Goal: Navigation & Orientation: Find specific page/section

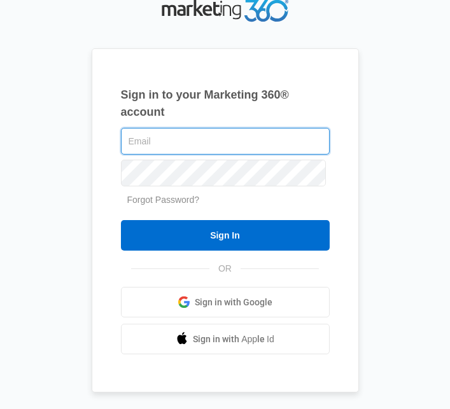
click at [239, 155] on input "text" at bounding box center [225, 141] width 209 height 27
type input "[EMAIL_ADDRESS][DOMAIN_NAME]"
click at [121, 220] on input "Sign In" at bounding box center [225, 235] width 209 height 31
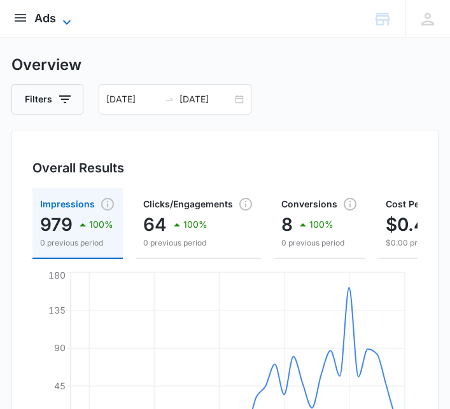
click at [61, 25] on icon at bounding box center [66, 22] width 15 height 15
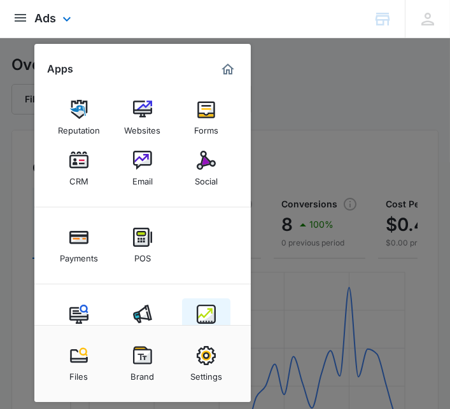
click at [209, 318] on img at bounding box center [206, 314] width 19 height 19
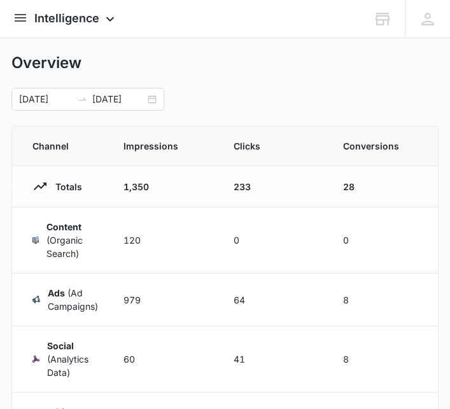
click at [71, 188] on p "Totals" at bounding box center [65, 186] width 34 height 13
click at [144, 97] on input "10/09/2025" at bounding box center [118, 99] width 53 height 14
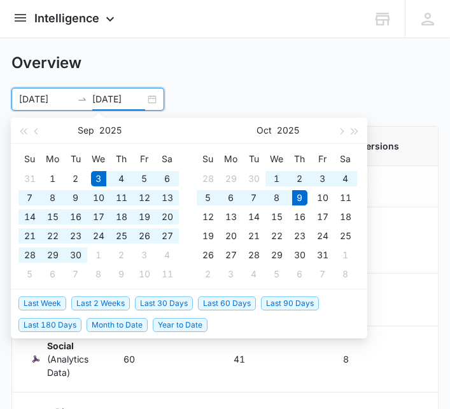
click at [297, 199] on div "9" at bounding box center [299, 197] width 15 height 15
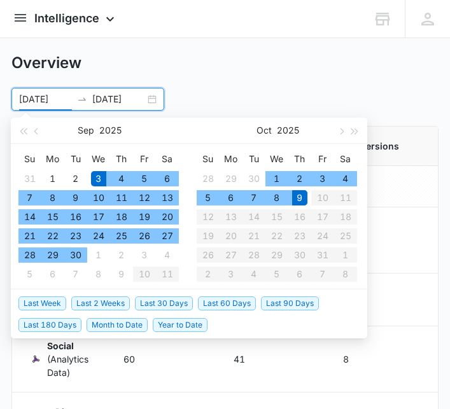
click at [169, 302] on span "Last 30 Days" at bounding box center [164, 303] width 58 height 14
type input "09/08/2025"
type input "10/08/2025"
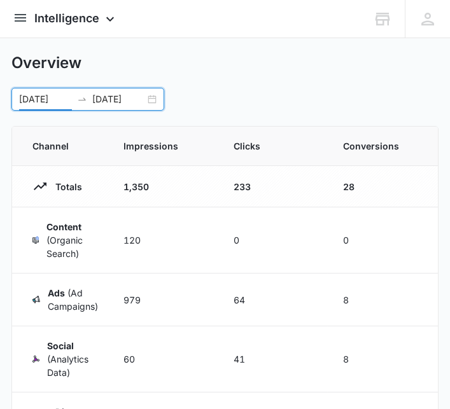
click at [323, 78] on div "Overview 09/08/2025 10/08/2025 Sep 2025 Su Mo Tu We Th Fr Sa 31 1 2 3 4 5 6 7 8…" at bounding box center [225, 81] width 428 height 57
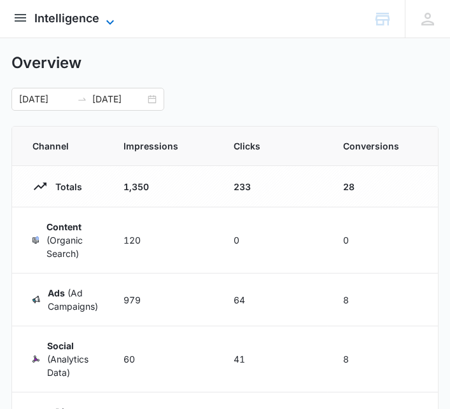
click at [75, 18] on span "Intelligence" at bounding box center [66, 17] width 65 height 13
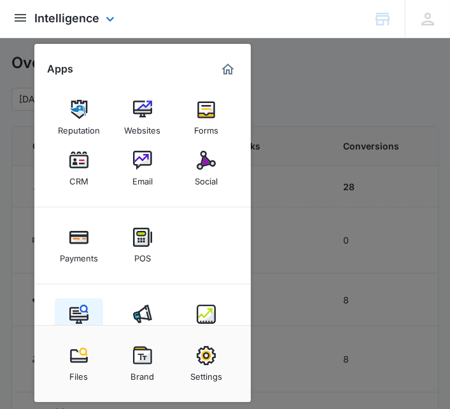
click at [84, 316] on img at bounding box center [78, 314] width 19 height 19
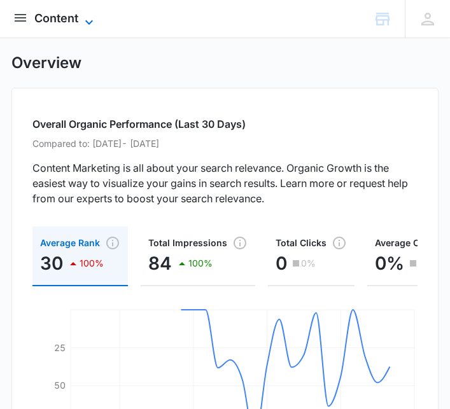
click at [74, 22] on span "Content" at bounding box center [56, 17] width 44 height 13
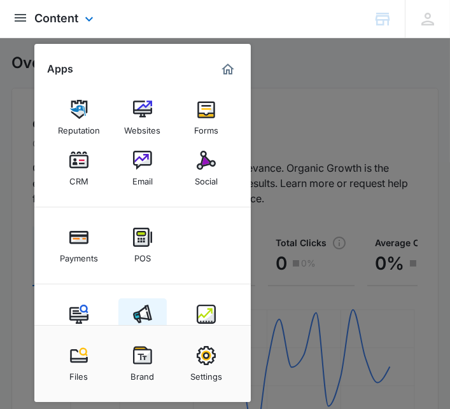
click at [142, 323] on img at bounding box center [142, 314] width 19 height 19
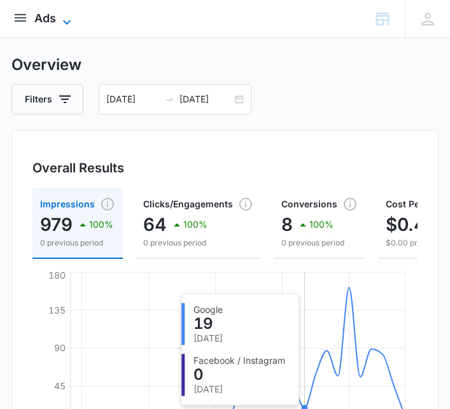
click at [52, 16] on span "Ads" at bounding box center [45, 17] width 22 height 13
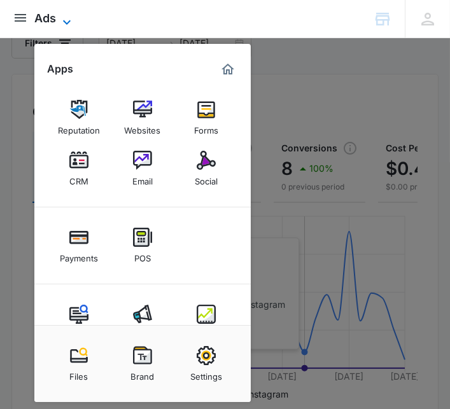
scroll to position [19, 0]
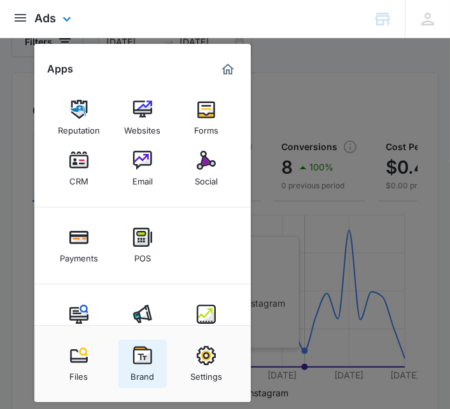
click at [148, 365] on img at bounding box center [142, 355] width 19 height 19
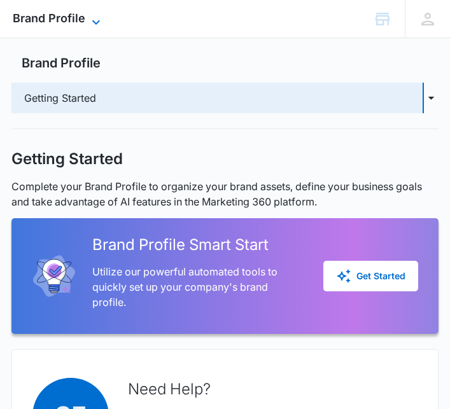
click at [90, 21] on icon at bounding box center [95, 22] width 15 height 15
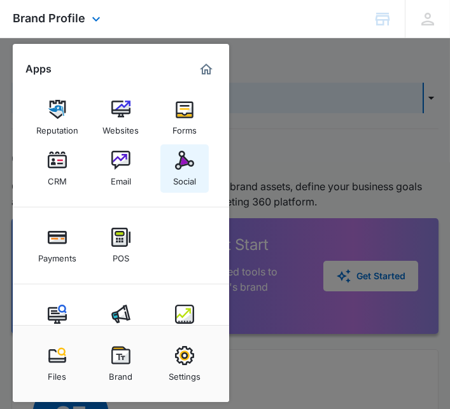
click at [185, 170] on div "Social" at bounding box center [184, 178] width 23 height 17
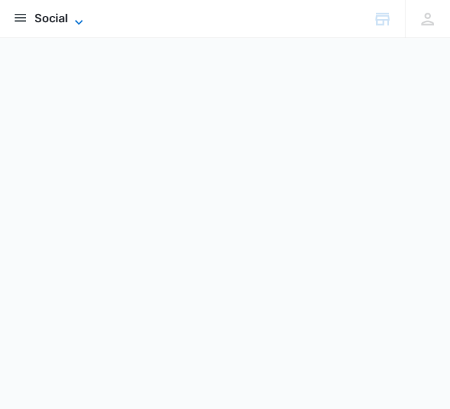
click at [57, 22] on span "Social" at bounding box center [51, 17] width 34 height 13
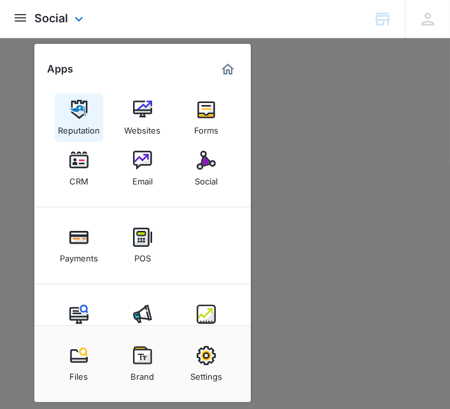
click at [78, 113] on img at bounding box center [78, 109] width 19 height 19
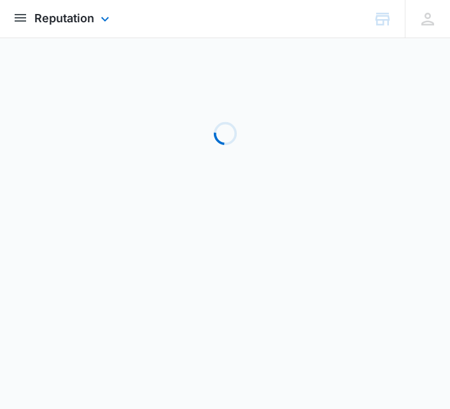
click at [22, 20] on img "open subnavigation menu" at bounding box center [20, 17] width 15 height 15
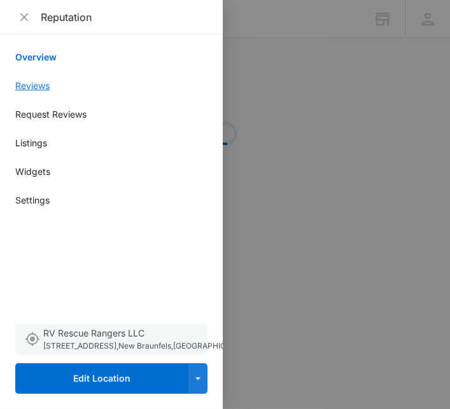
click at [48, 87] on link "Reviews" at bounding box center [111, 85] width 192 height 13
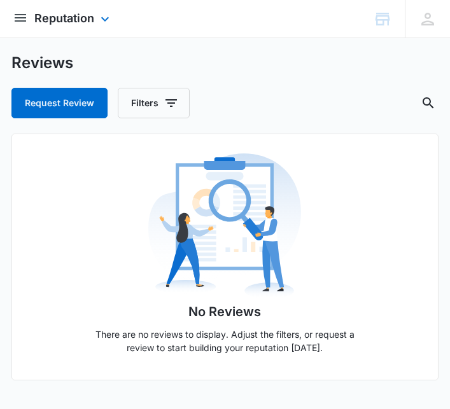
click at [25, 18] on img "open subnavigation menu" at bounding box center [20, 17] width 15 height 15
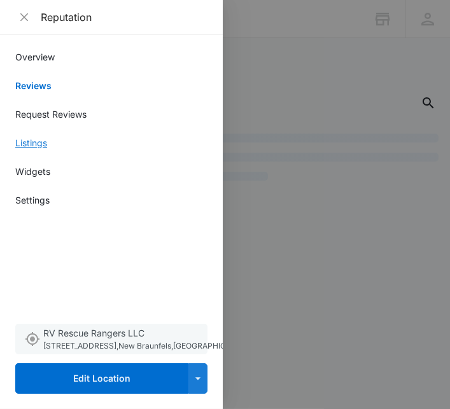
click at [45, 148] on link "Listings" at bounding box center [111, 142] width 192 height 13
